Goal: Information Seeking & Learning: Check status

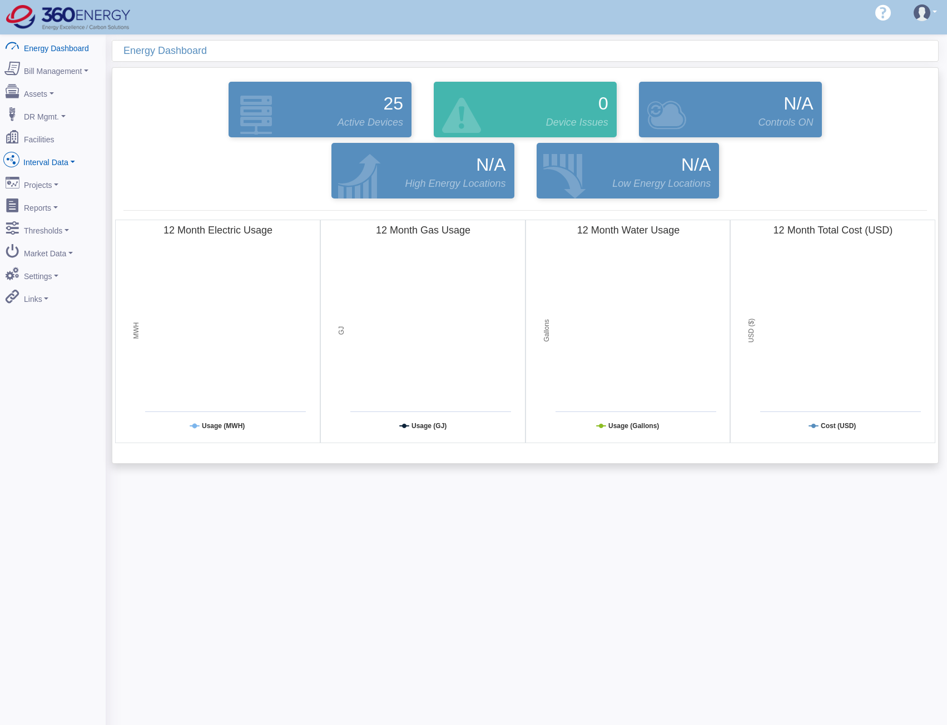
click at [67, 159] on link "Interval Data" at bounding box center [53, 160] width 108 height 23
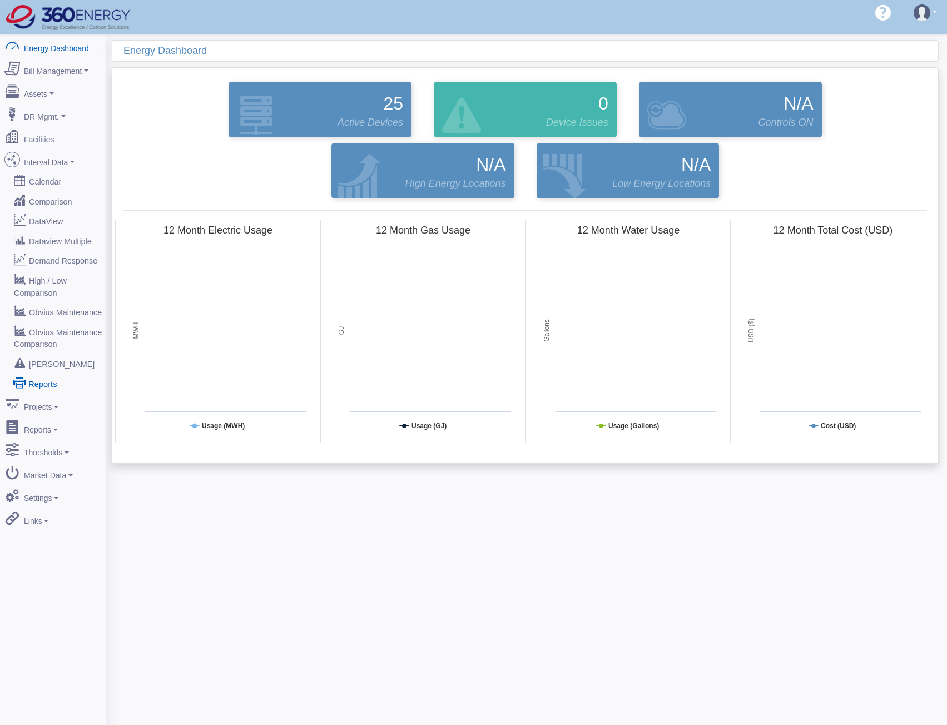
click at [52, 373] on link "Reports" at bounding box center [53, 383] width 108 height 20
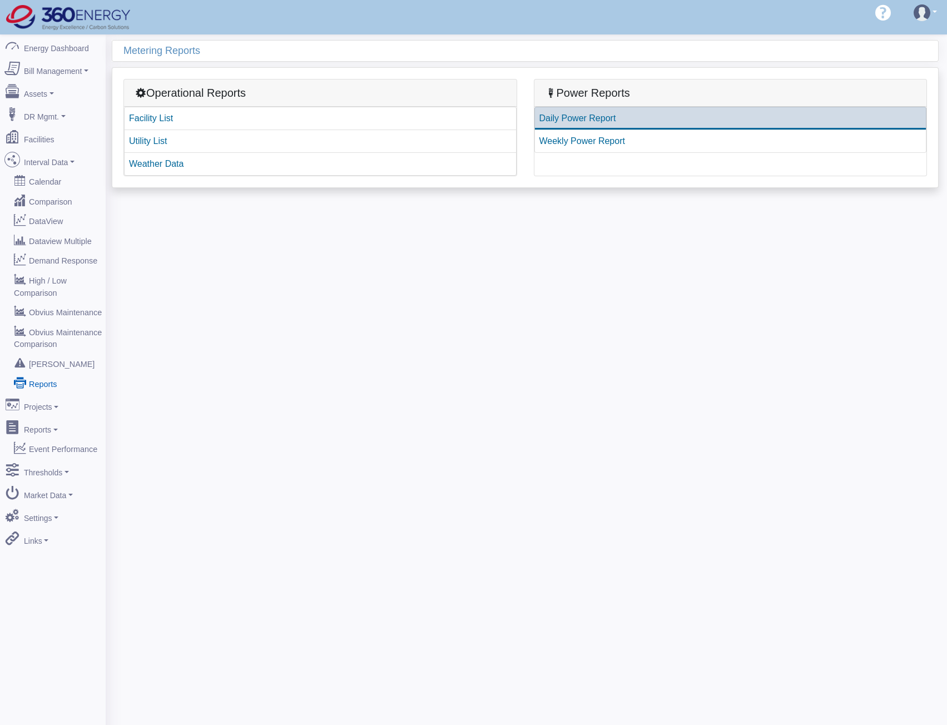
click at [575, 107] on link "Daily Power Report" at bounding box center [730, 118] width 393 height 23
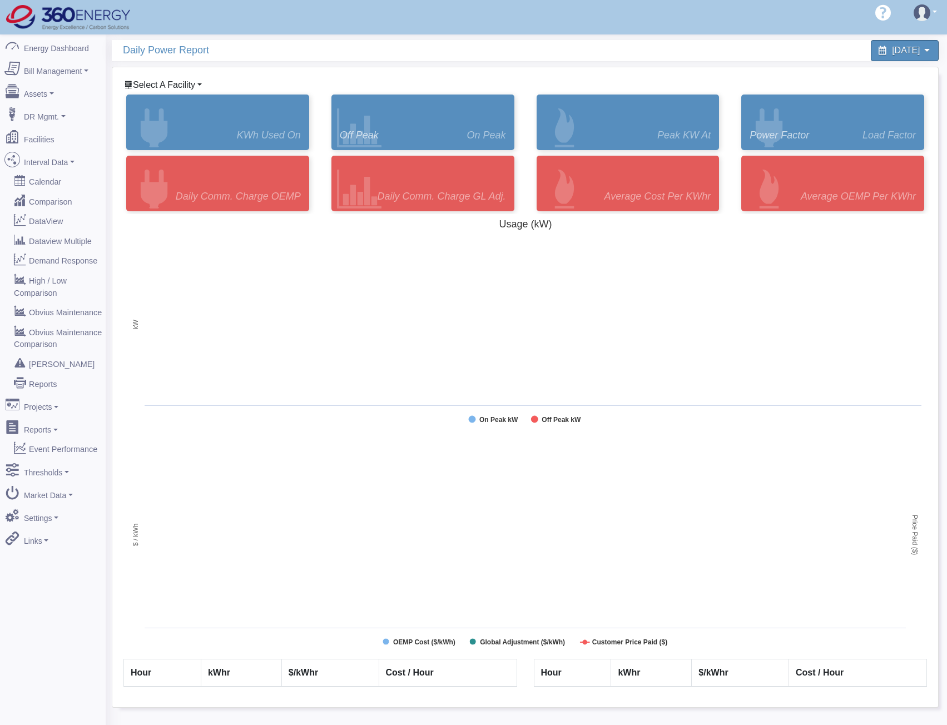
click at [177, 84] on span "Select A Facility" at bounding box center [164, 84] width 62 height 9
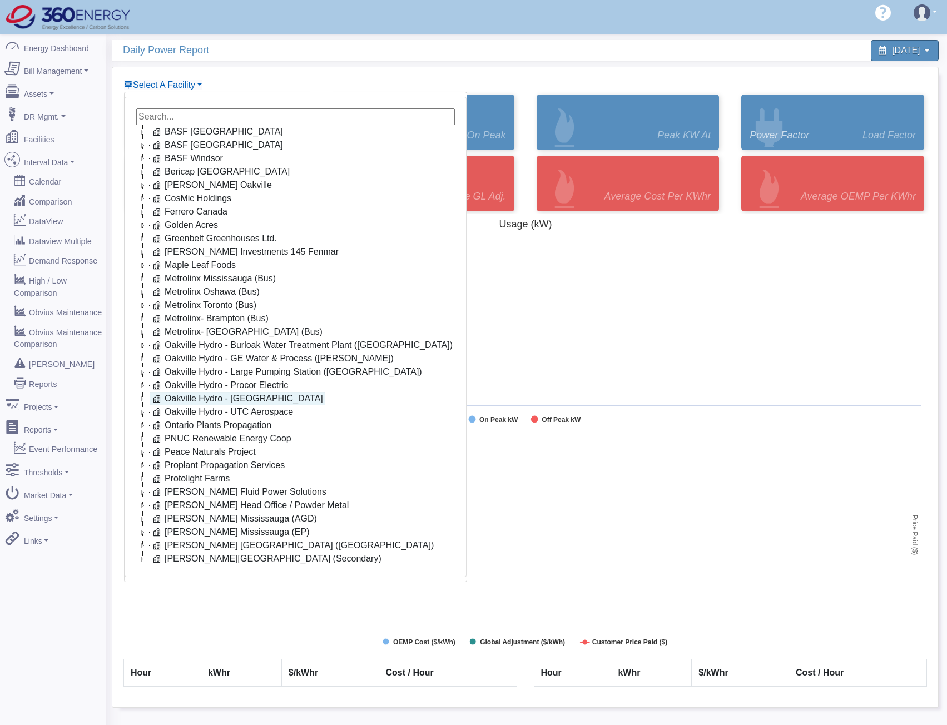
click at [213, 393] on link "Oakville Hydro - Ropak" at bounding box center [238, 398] width 176 height 13
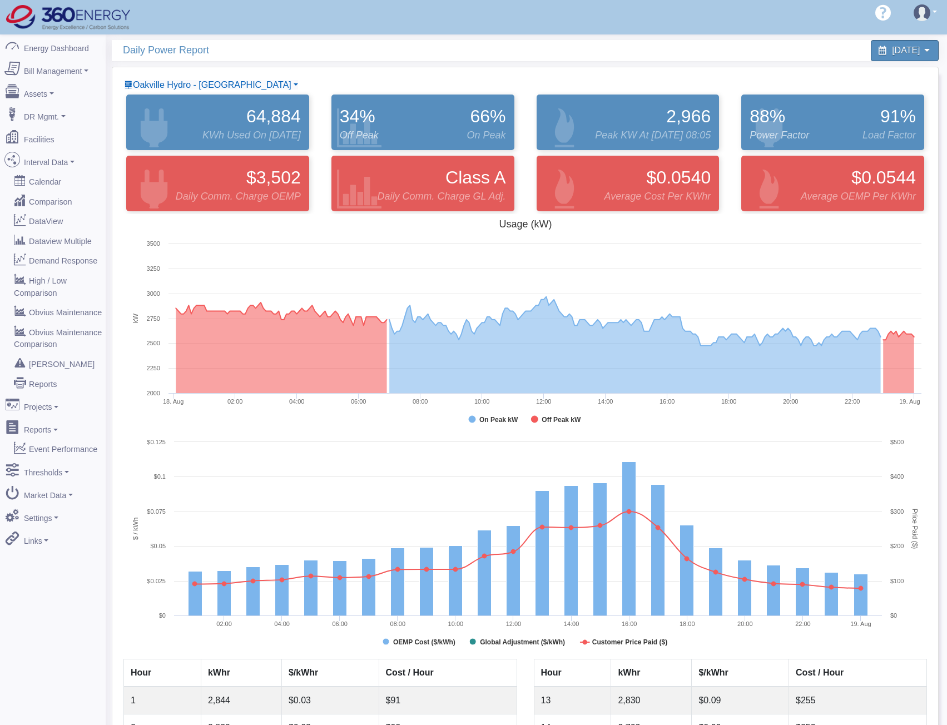
click at [309, 16] on div "Hello shawn.goss@skgtech.com 360 Energy 360 Energy - Combined Metals 360 Energy…" at bounding box center [473, 17] width 947 height 34
click at [592, 54] on div "August 18, 2025" at bounding box center [735, 50] width 408 height 21
click at [641, 182] on div "$0.0540 Average Cost Per kWhr" at bounding box center [628, 184] width 183 height 56
